Goal: Task Accomplishment & Management: Manage account settings

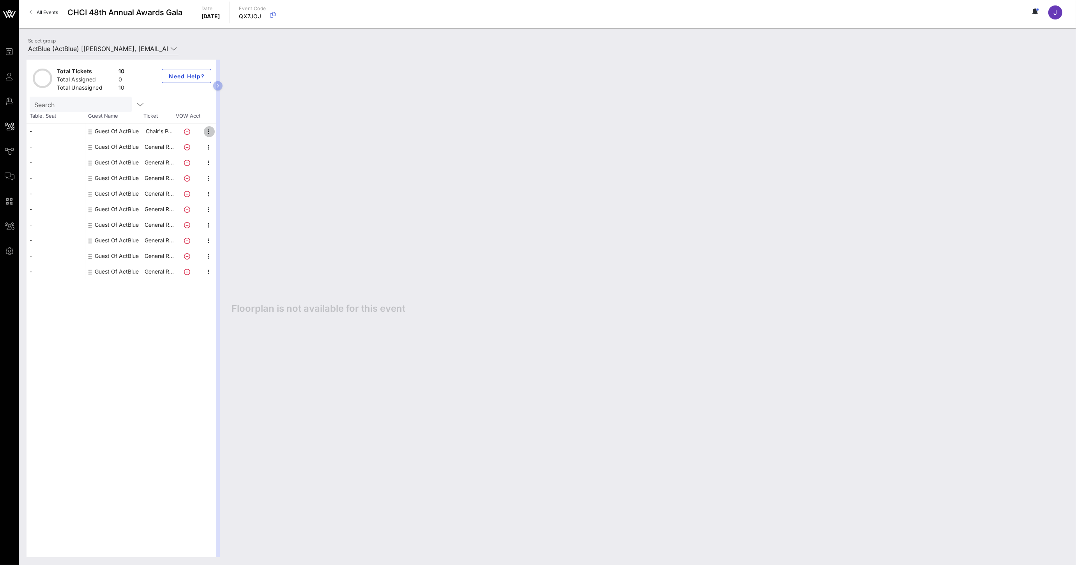
click at [212, 134] on icon "button" at bounding box center [209, 131] width 9 height 9
click at [222, 137] on div "Edit" at bounding box center [250, 134] width 59 height 12
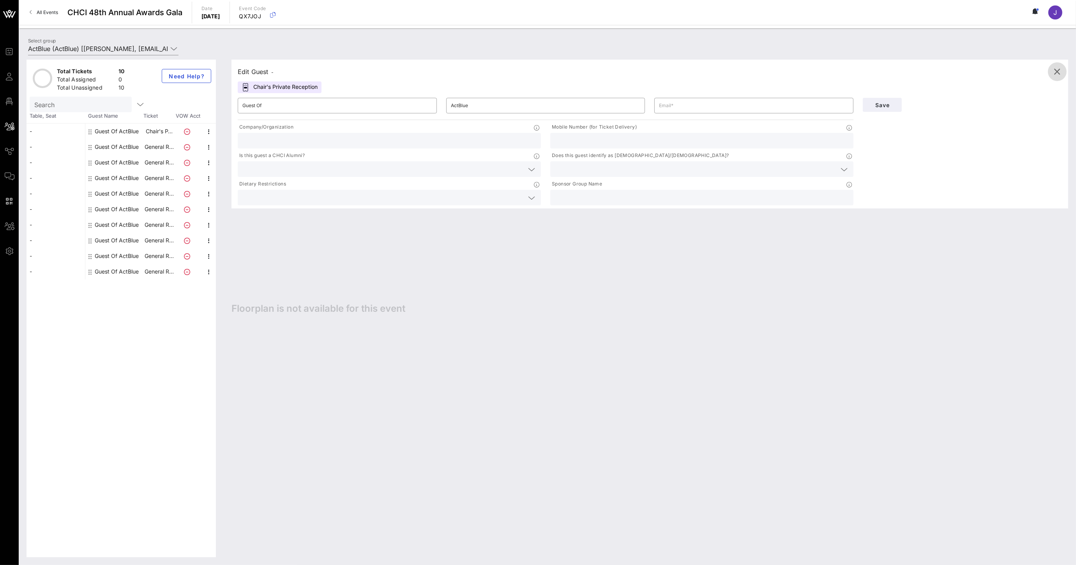
click at [1057, 70] on icon "button" at bounding box center [1056, 71] width 9 height 9
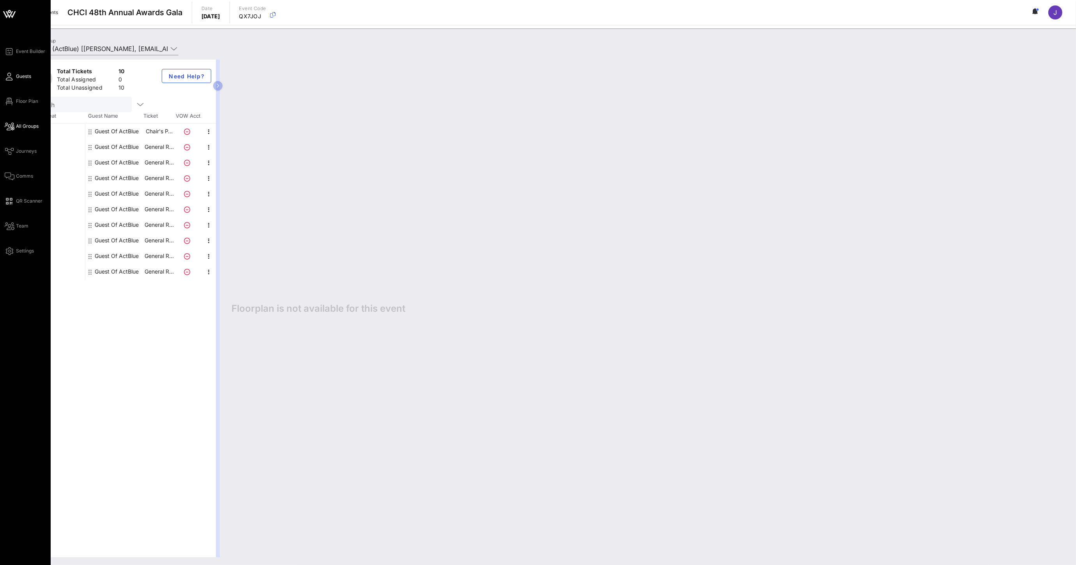
click at [10, 81] on link "Guests" at bounding box center [18, 76] width 26 height 9
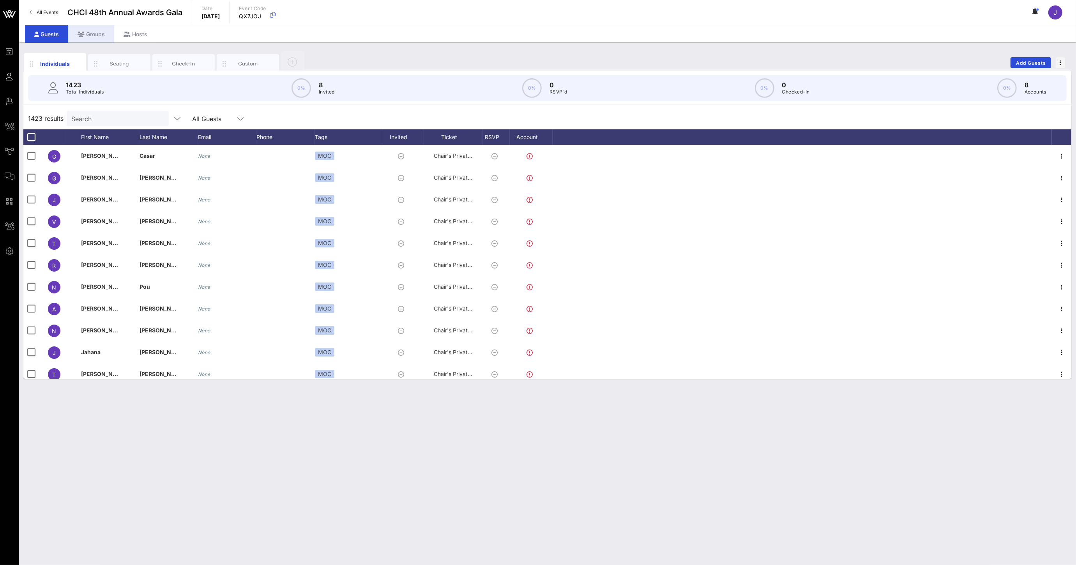
click at [96, 35] on div "Groups" at bounding box center [91, 34] width 46 height 18
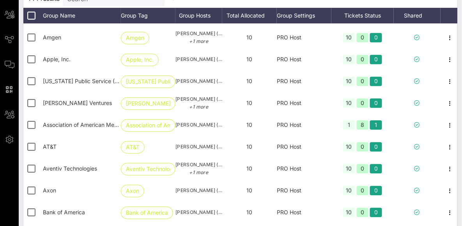
scroll to position [414, 0]
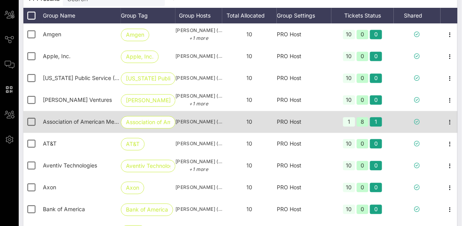
click at [391, 118] on div "1 8 1" at bounding box center [362, 122] width 62 height 22
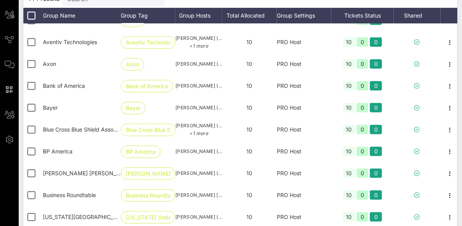
scroll to position [540, 0]
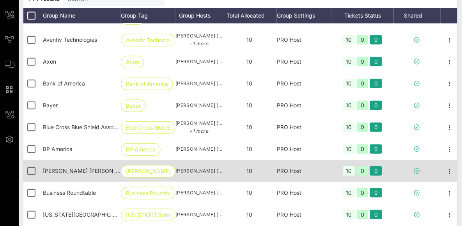
click at [105, 174] on span "[PERSON_NAME] [PERSON_NAME] [PERSON_NAME] [PERSON_NAME]" at bounding box center [135, 170] width 184 height 7
click at [450, 175] on icon "button" at bounding box center [449, 170] width 9 height 9
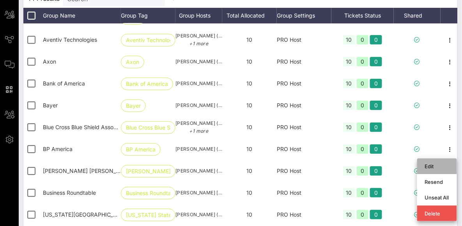
click at [439, 167] on div "Edit" at bounding box center [437, 166] width 24 height 6
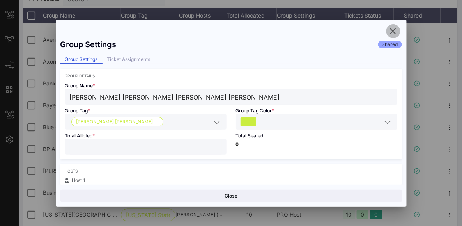
click at [393, 32] on icon "button" at bounding box center [392, 30] width 9 height 9
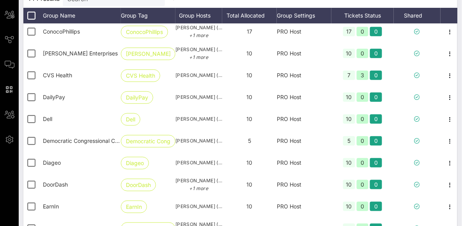
scroll to position [1094, 0]
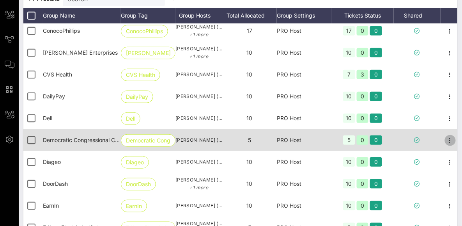
click at [450, 144] on icon "button" at bounding box center [449, 140] width 9 height 9
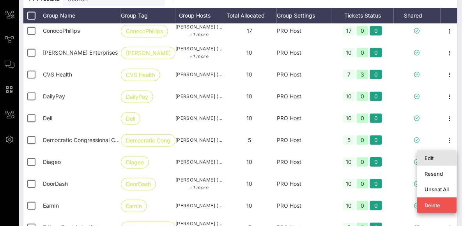
click at [434, 159] on div "Edit" at bounding box center [437, 158] width 24 height 6
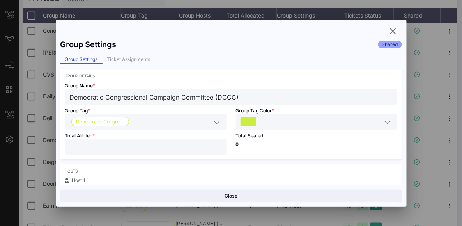
drag, startPoint x: 243, startPoint y: 95, endPoint x: 48, endPoint y: 91, distance: 194.8
click at [35, 92] on div "Event Builder Guests Floor Plan All Groups Journeys Comms QR Scanner Team Setti…" at bounding box center [231, 89] width 462 height 402
click at [395, 32] on icon "button" at bounding box center [392, 30] width 9 height 9
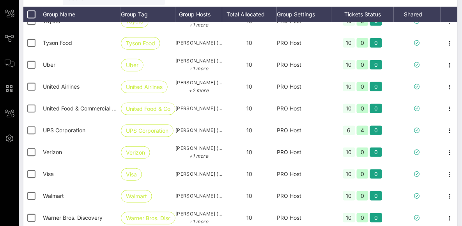
scroll to position [2898, 0]
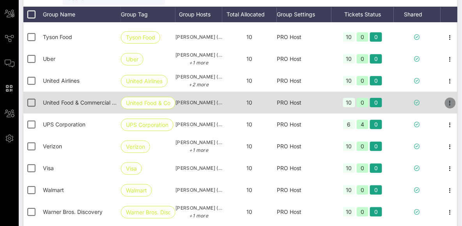
click at [450, 108] on icon "button" at bounding box center [449, 102] width 9 height 9
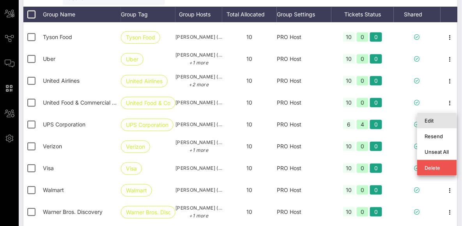
click at [439, 119] on div "Edit" at bounding box center [437, 120] width 24 height 6
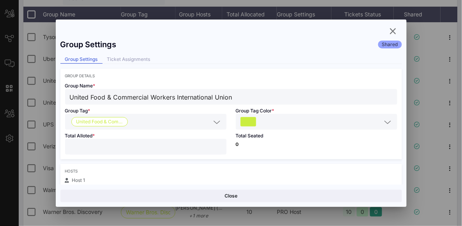
drag, startPoint x: 238, startPoint y: 97, endPoint x: 34, endPoint y: 84, distance: 205.4
click at [34, 84] on div "Event Builder Guests Floor Plan All Groups Journeys Comms QR Scanner Team Setti…" at bounding box center [231, 88] width 462 height 402
click at [391, 31] on icon "button" at bounding box center [392, 30] width 9 height 9
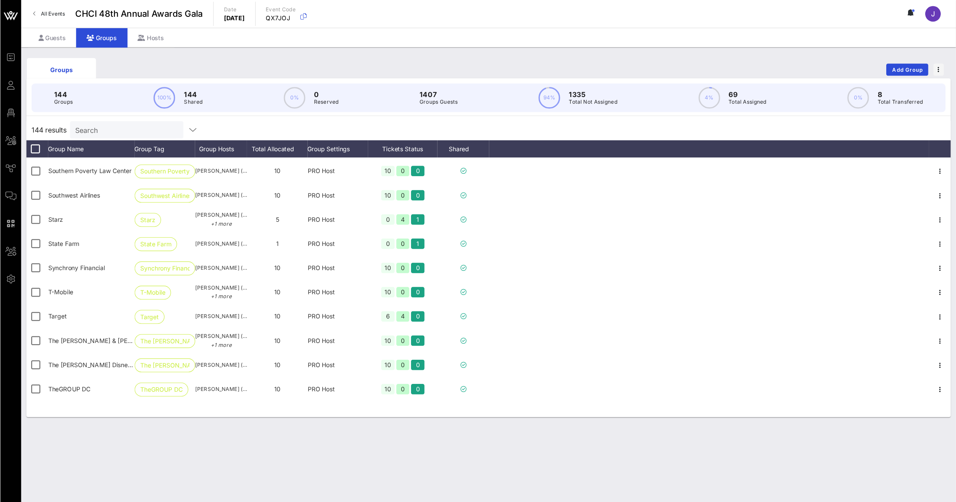
scroll to position [2639, 0]
